Goal: Complete application form

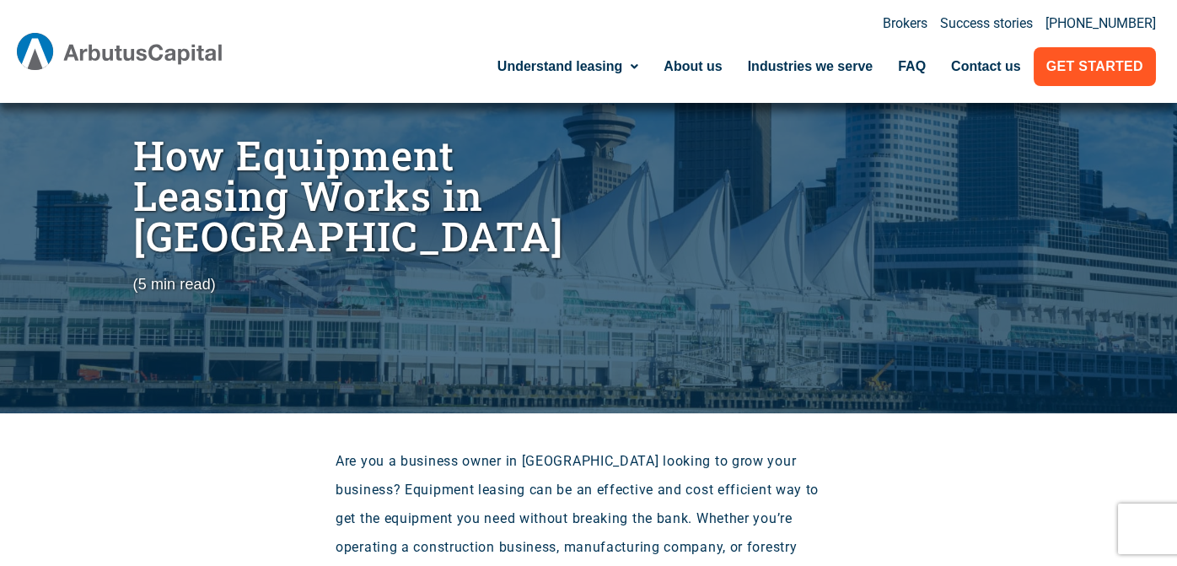
scroll to position [56, 0]
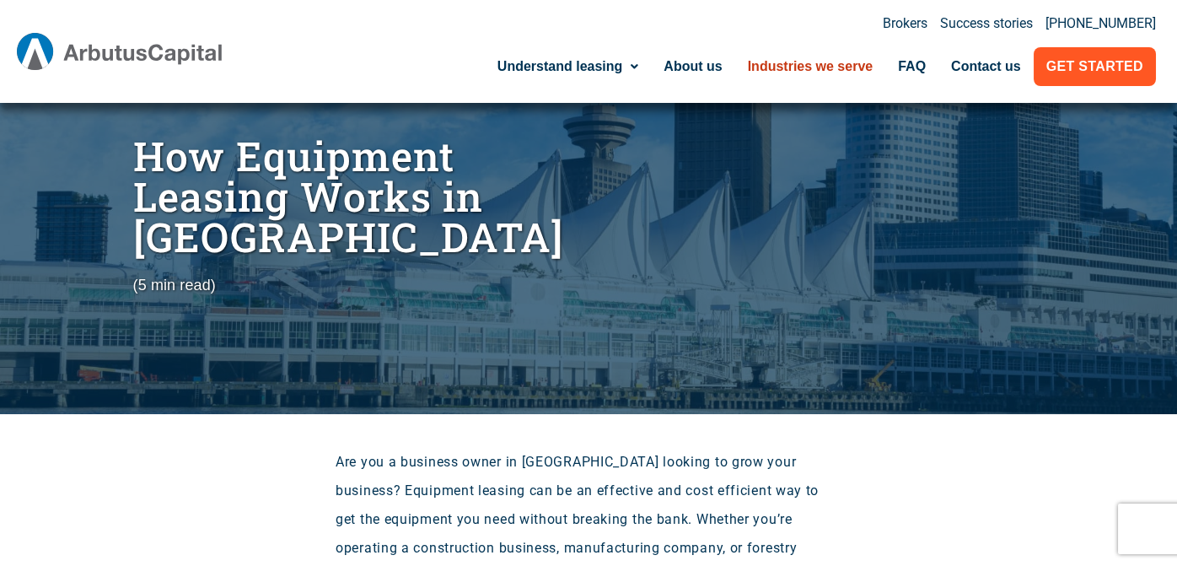
click at [774, 70] on link "Industries we serve" at bounding box center [810, 66] width 151 height 39
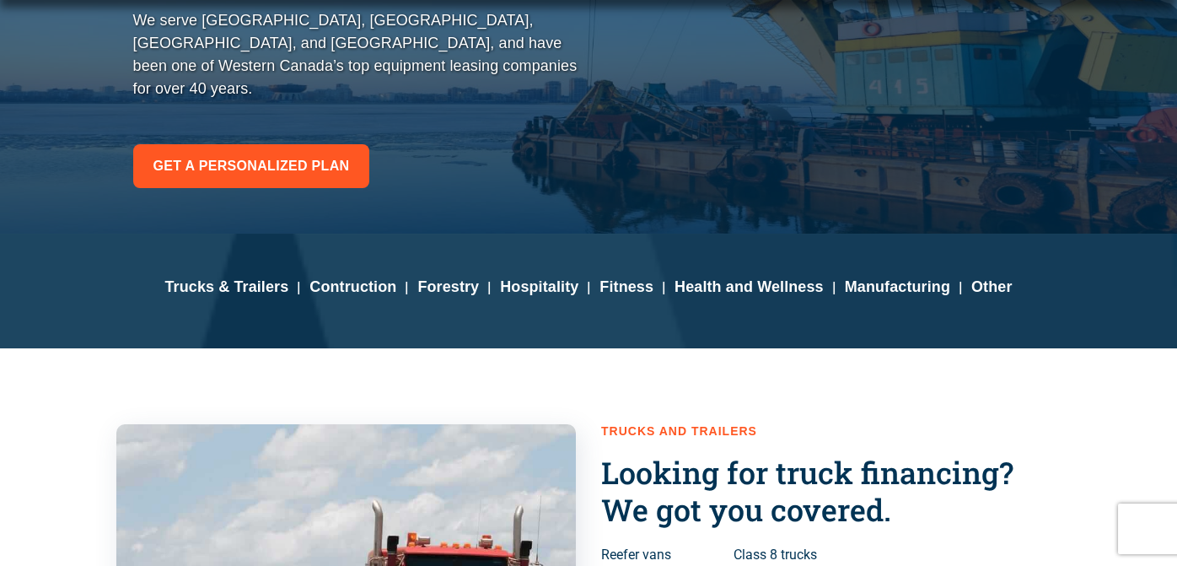
scroll to position [309, 0]
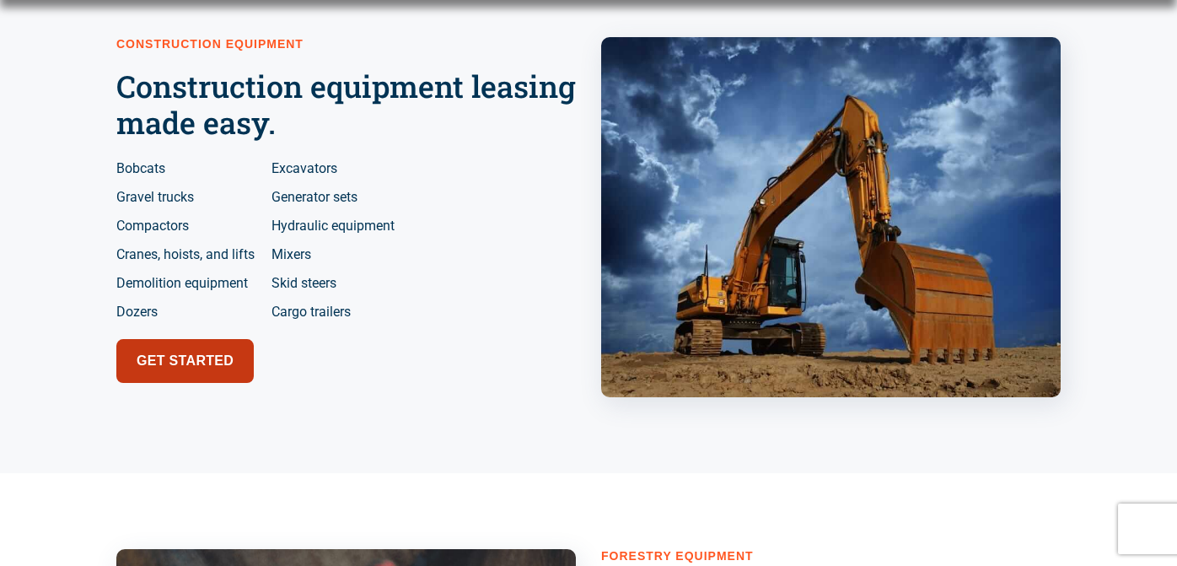
click at [191, 353] on span "Get started" at bounding box center [185, 361] width 97 height 24
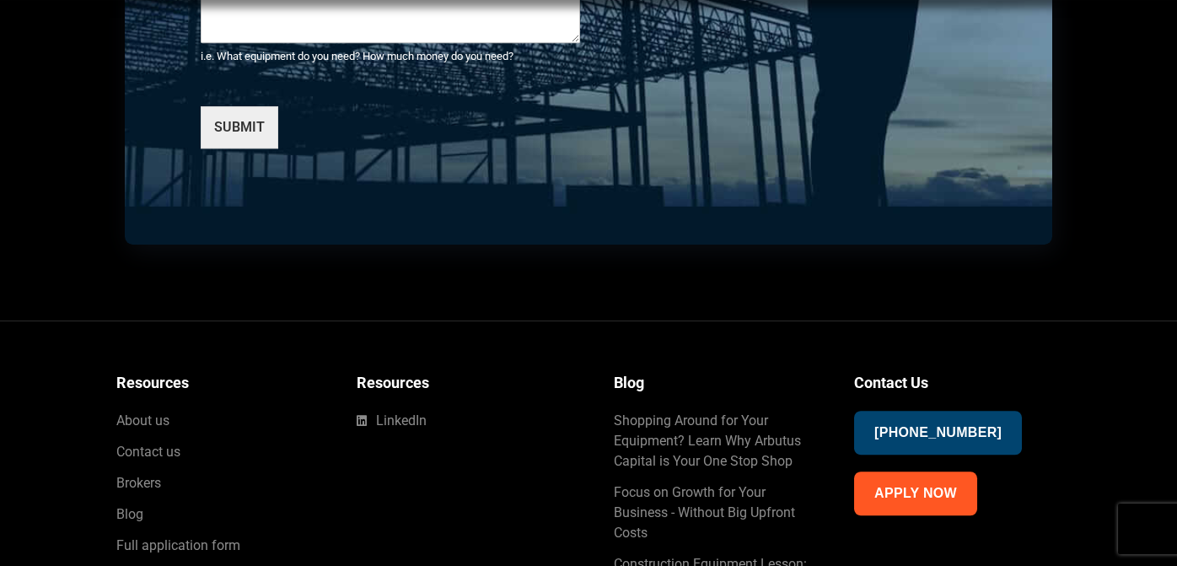
scroll to position [6619, 0]
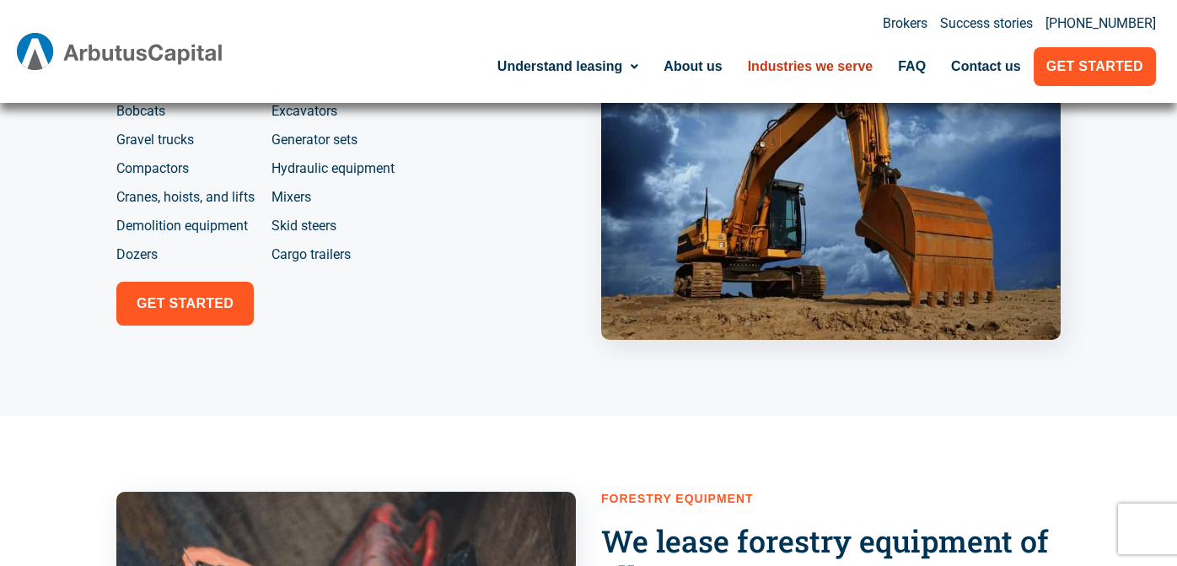
scroll to position [1135, 0]
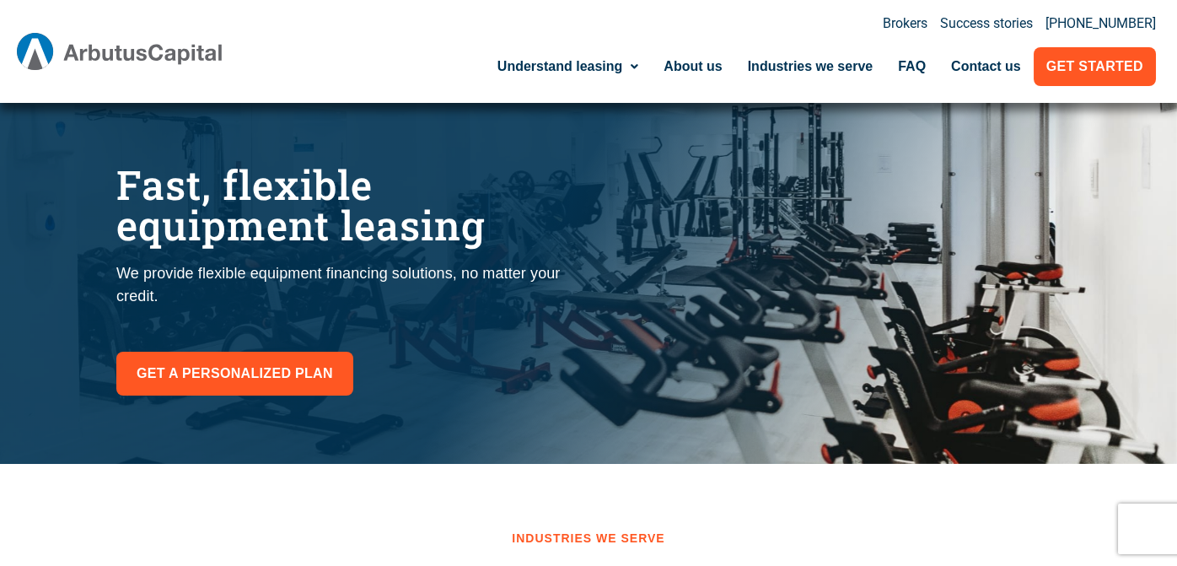
scroll to position [7, 0]
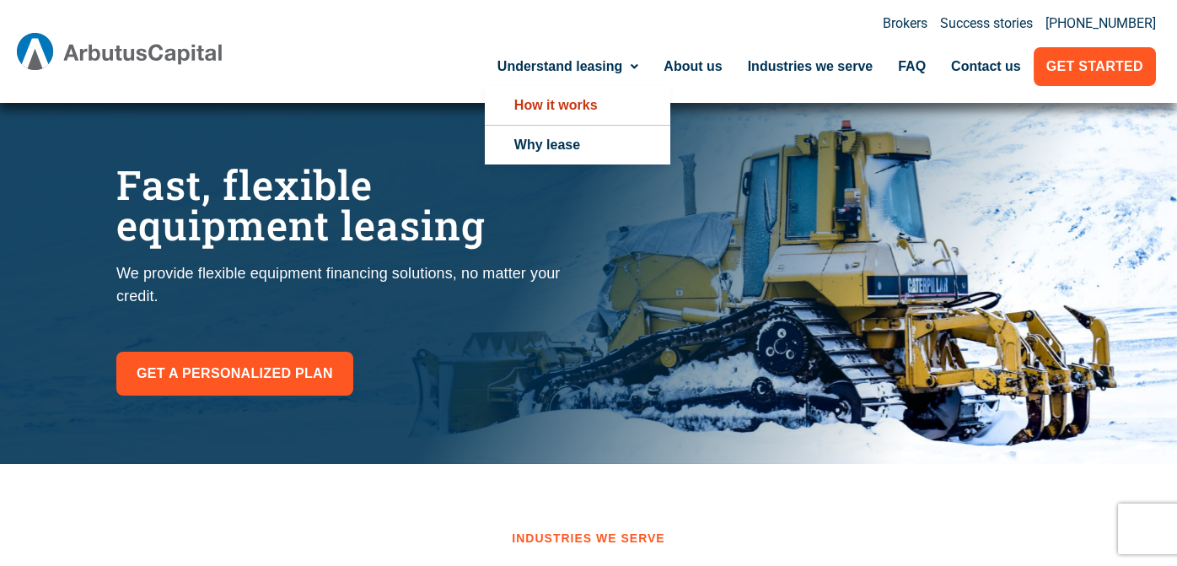
click at [582, 103] on link "How it works" at bounding box center [577, 105] width 185 height 39
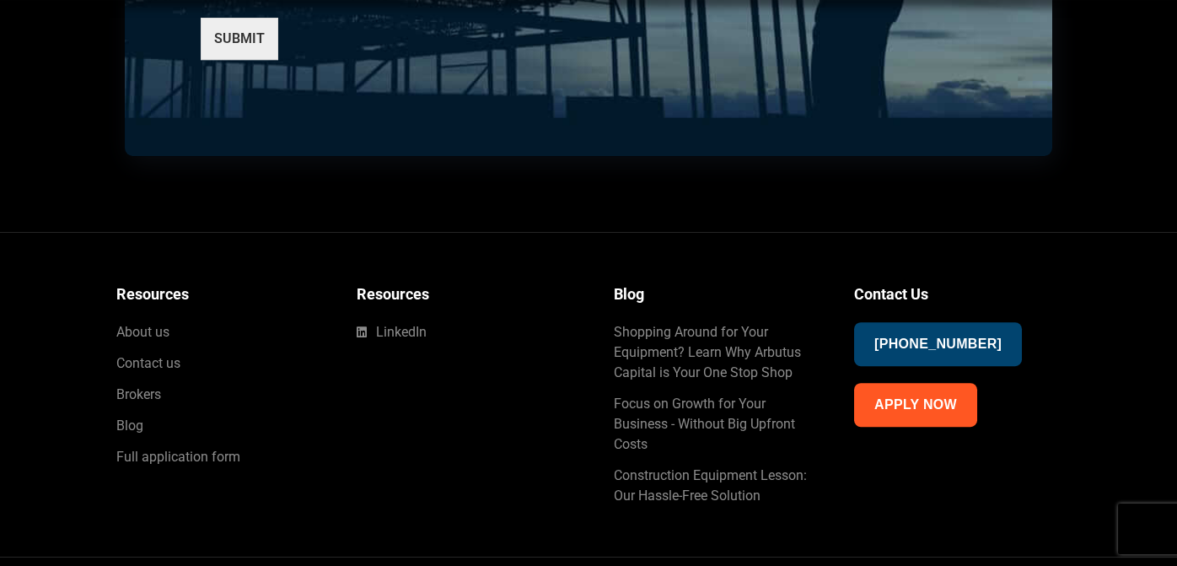
scroll to position [5332, 0]
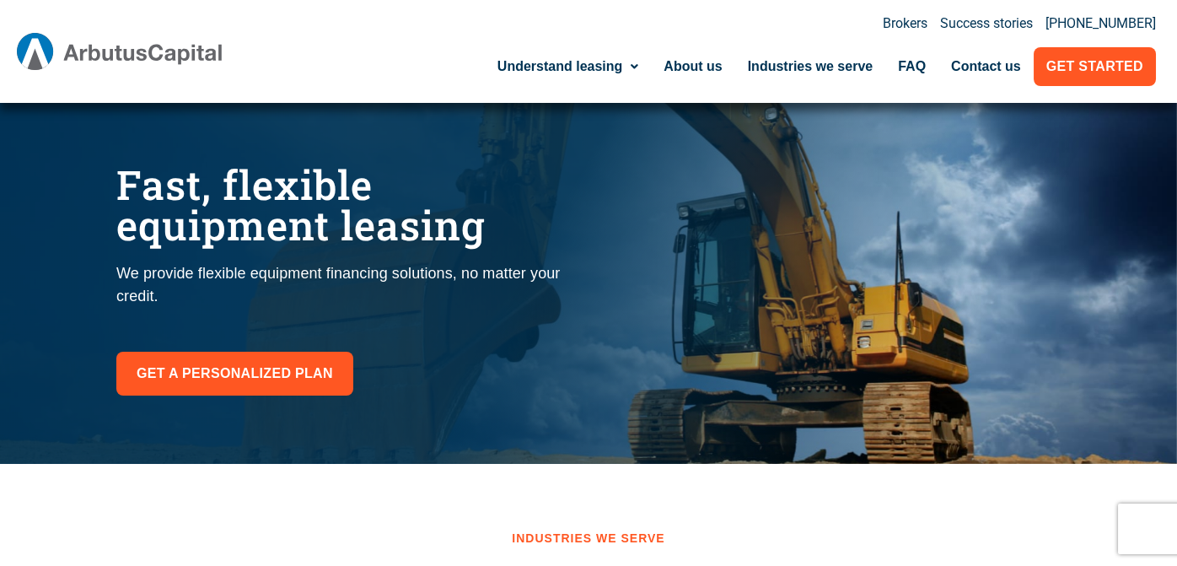
scroll to position [7, 0]
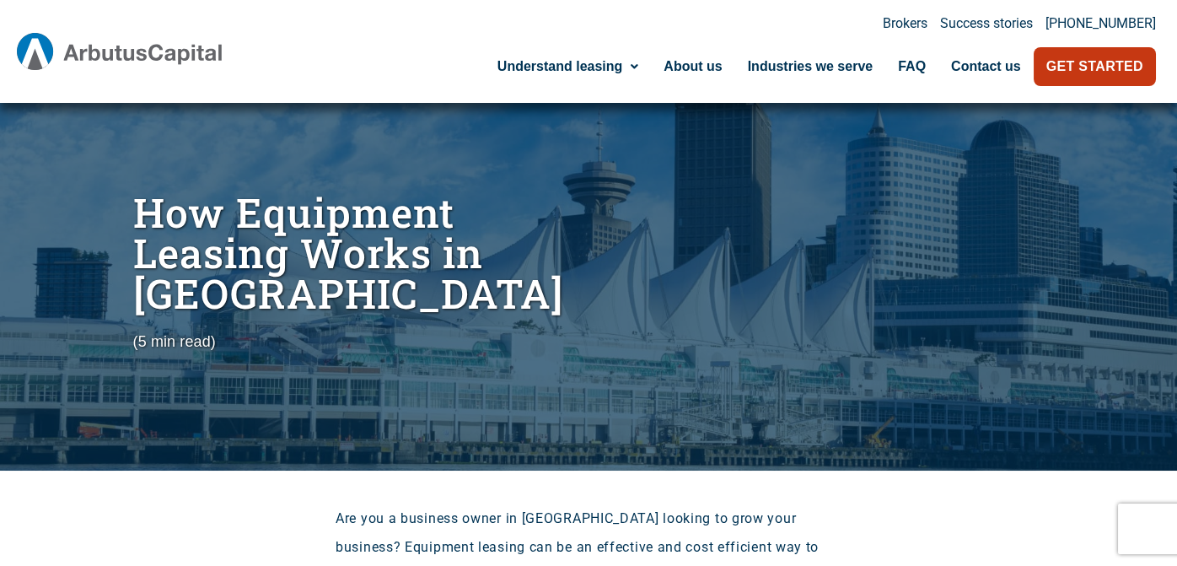
click at [1060, 66] on link "Get Started" at bounding box center [1095, 66] width 122 height 39
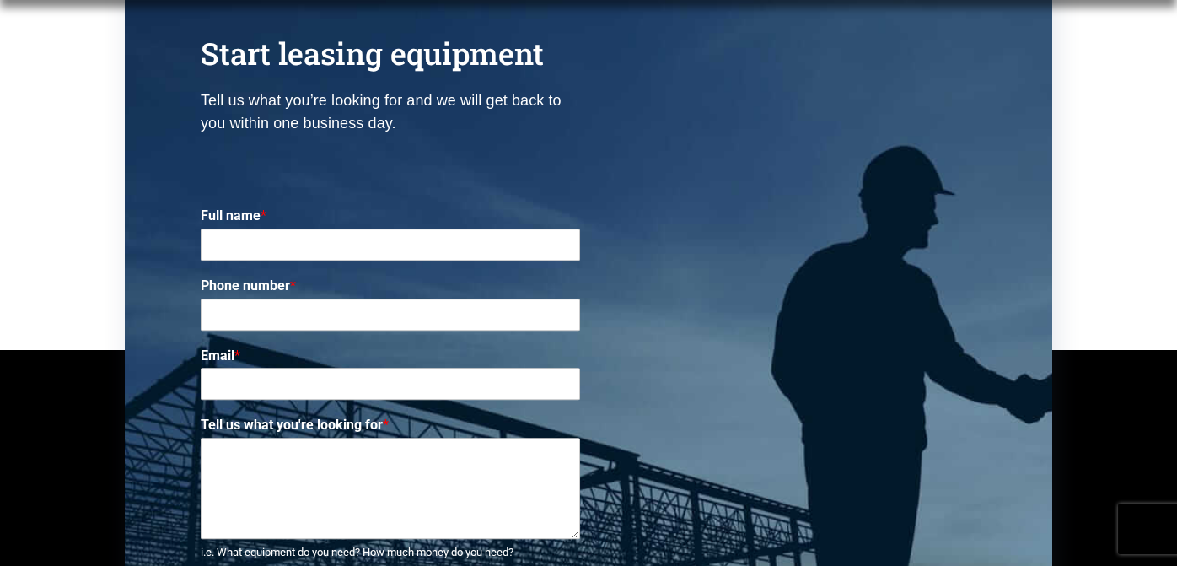
scroll to position [6102, 0]
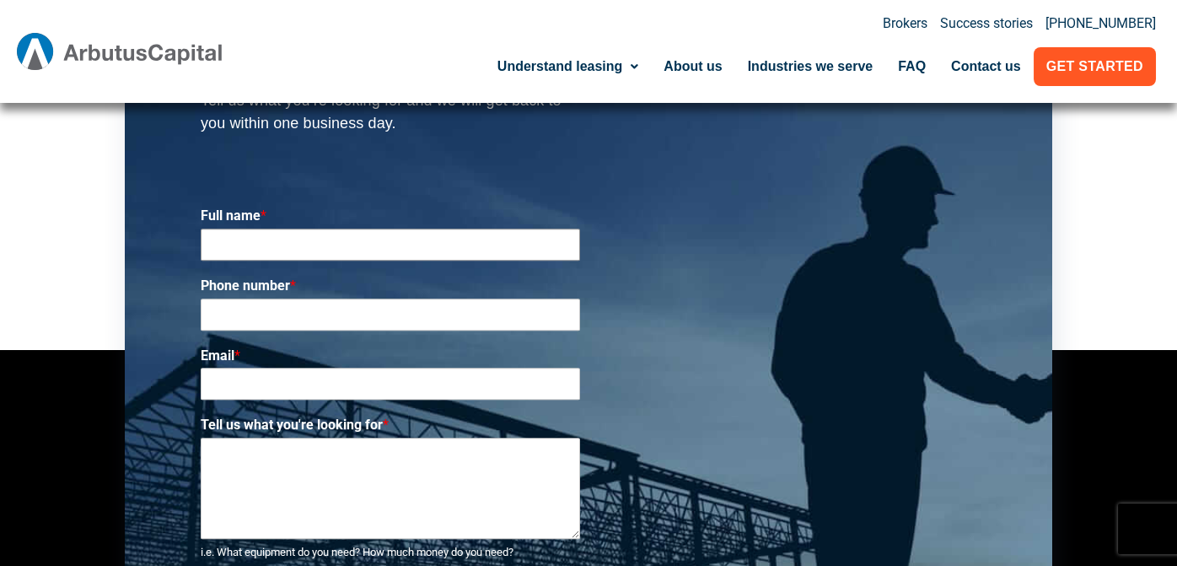
click at [382, 228] on input "Full name *" at bounding box center [390, 244] width 379 height 32
type input "[PERSON_NAME]"
type input "7782228349"
drag, startPoint x: 302, startPoint y: 310, endPoint x: 178, endPoint y: 306, distance: 124.0
click at [178, 306] on div "Start leasing equipment Tell us what you’re looking for and we will get back to…" at bounding box center [588, 350] width 910 height 764
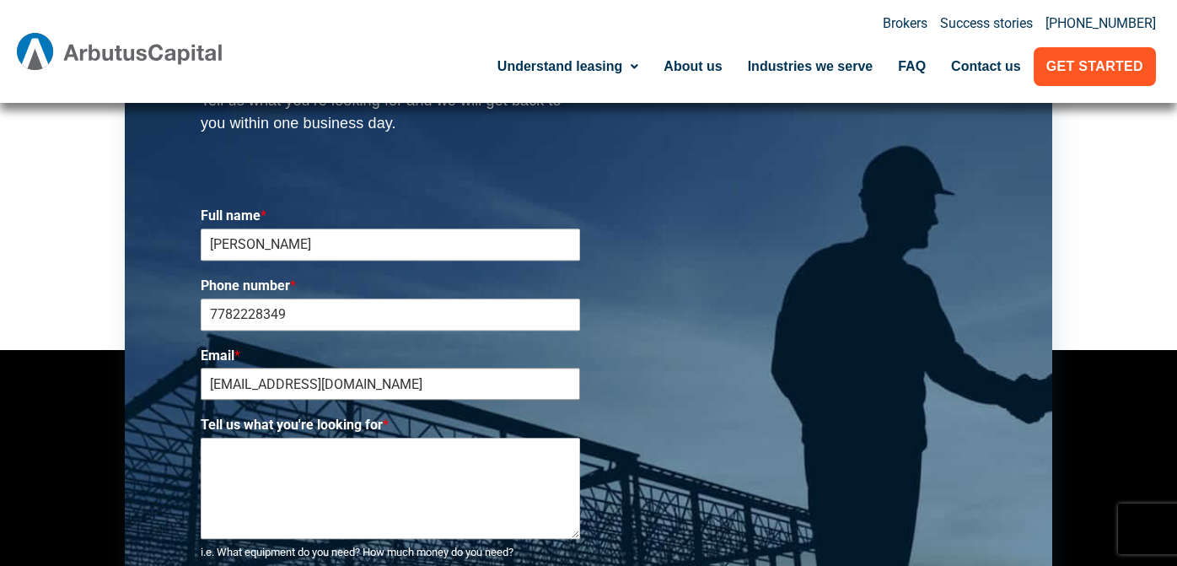
type input "[PERSON_NAME][EMAIL_ADDRESS][PERSON_NAME][DOMAIN_NAME]"
click at [320, 438] on textarea "Tell us what you're looking for *" at bounding box center [390, 488] width 379 height 101
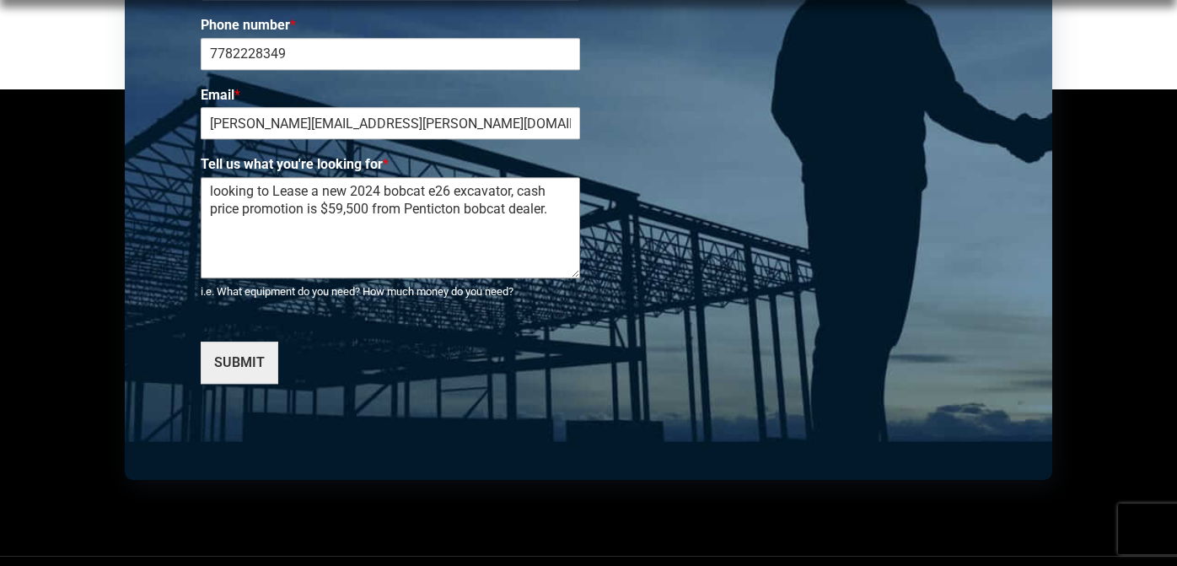
scroll to position [6364, 0]
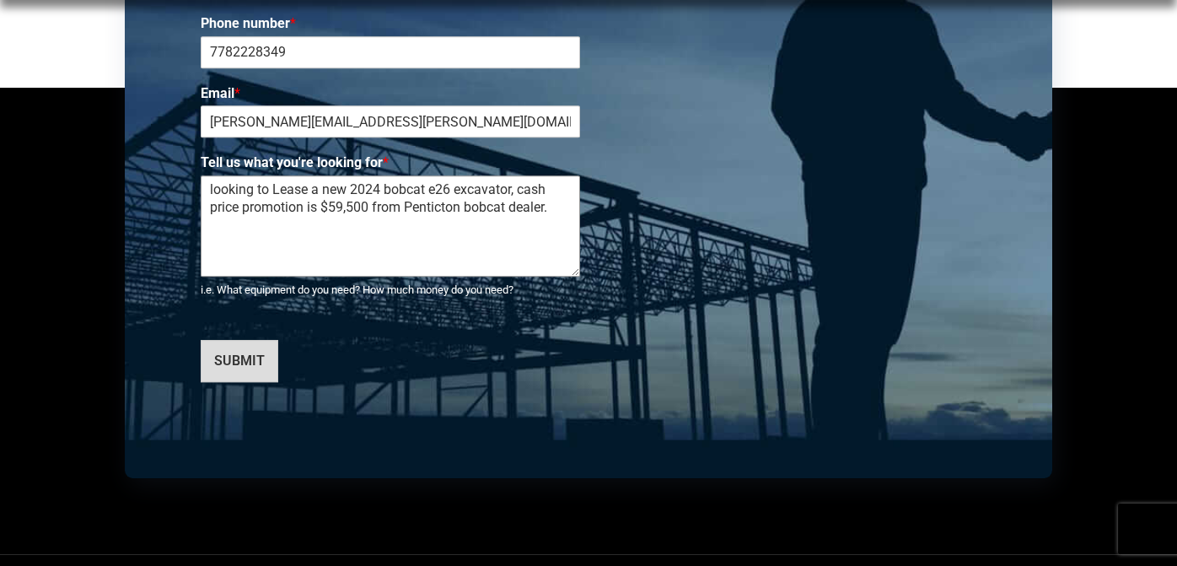
type textarea "looking to Lease a new 2024 bobcat e26 excavator, cash price promotion is $59,5…"
click at [243, 340] on button "SUBMIT" at bounding box center [240, 361] width 78 height 42
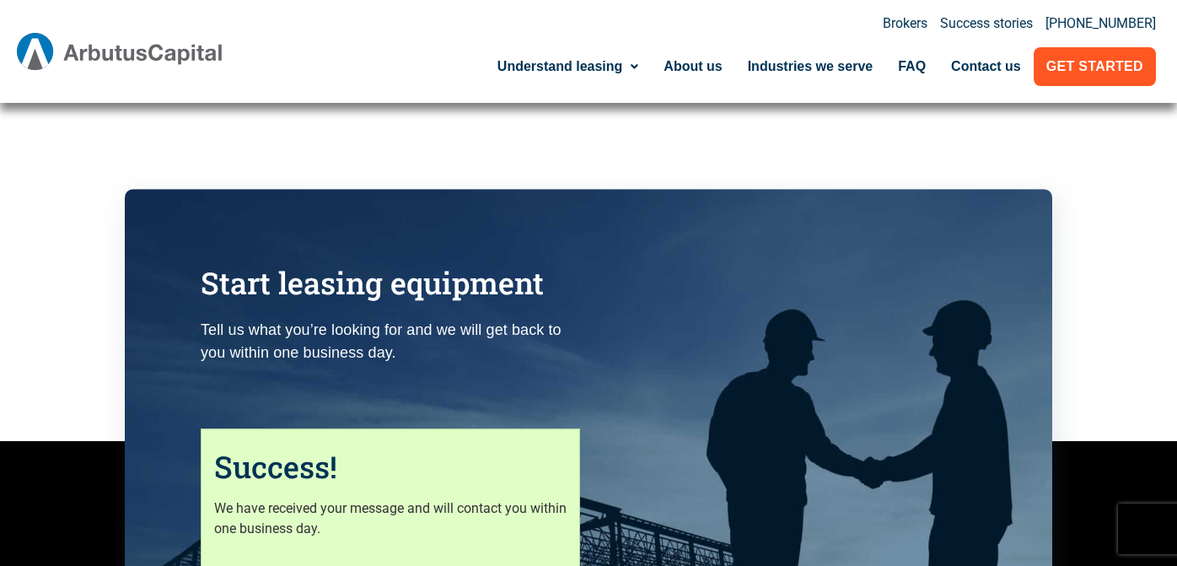
scroll to position [5872, 0]
